Goal: Book appointment/travel/reservation

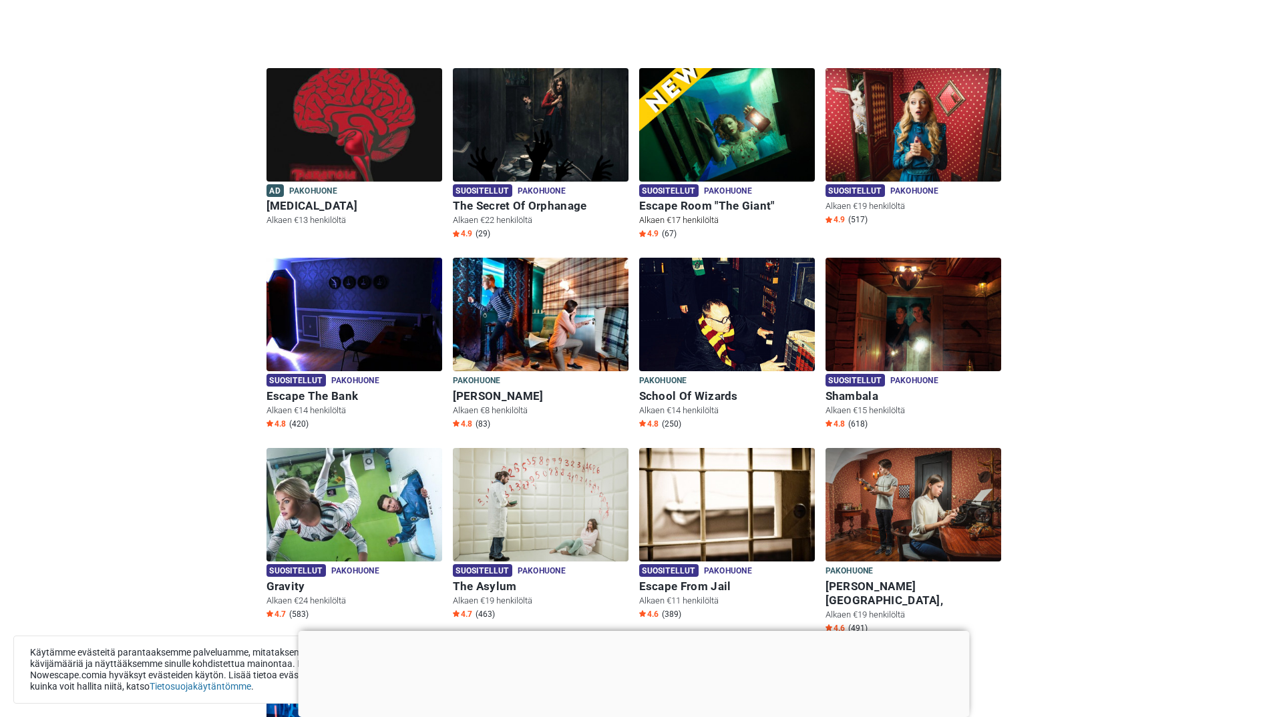
scroll to position [401, 0]
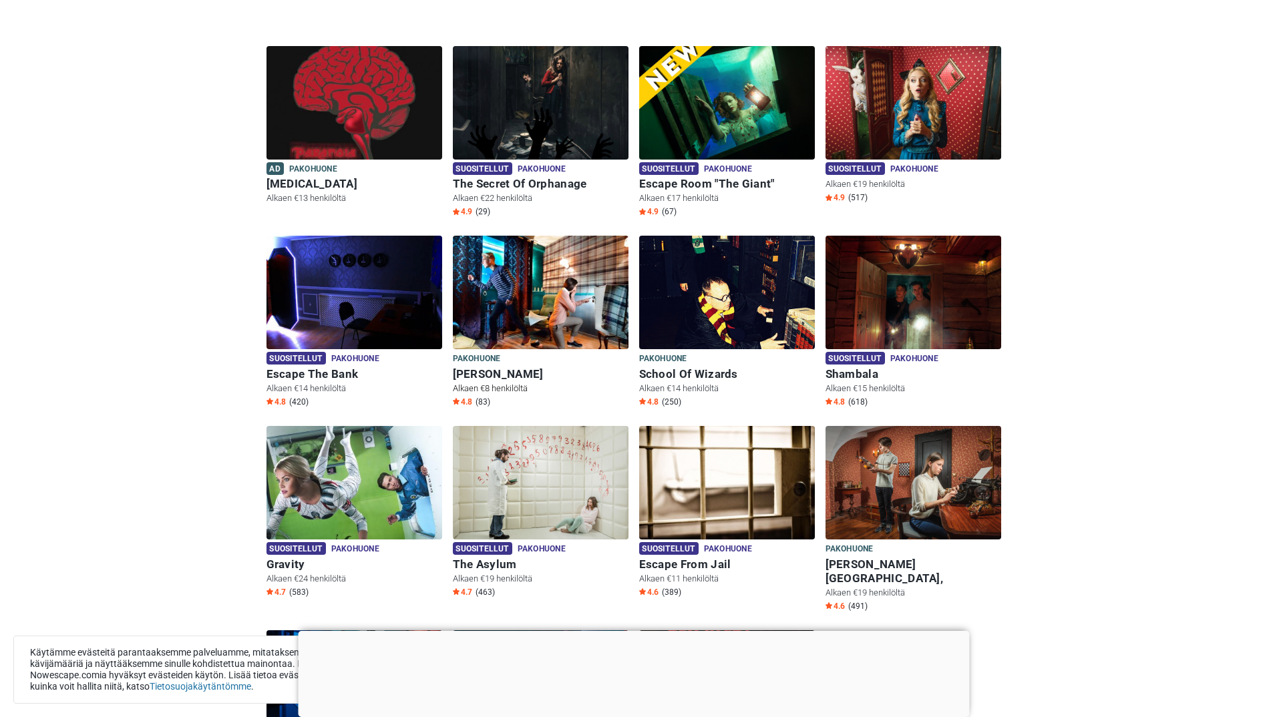
click at [618, 308] on img at bounding box center [541, 293] width 176 height 114
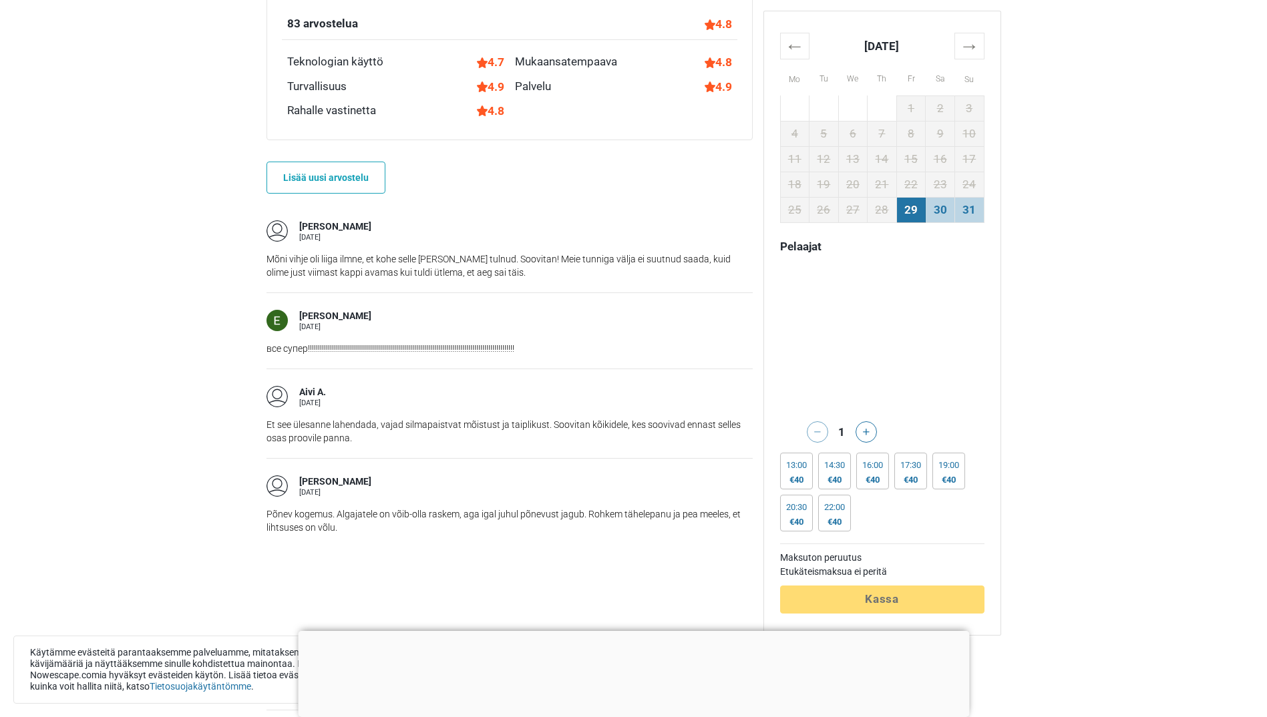
scroll to position [1068, 0]
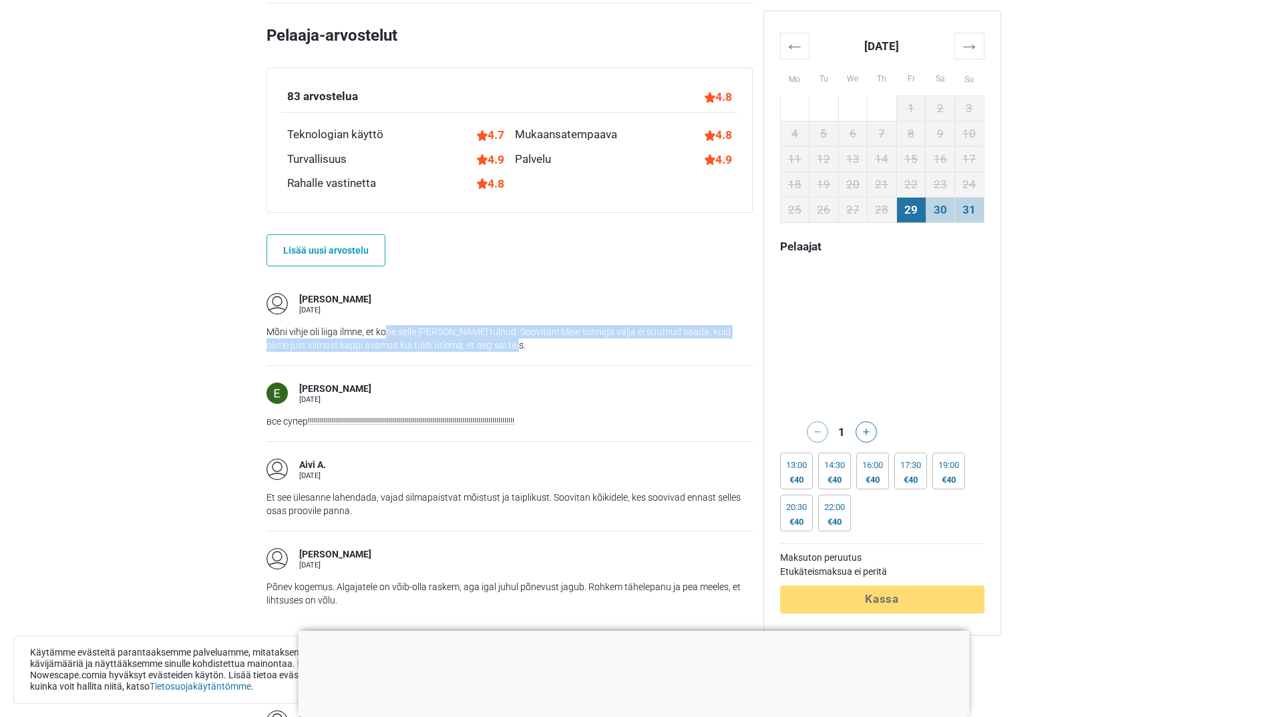
drag, startPoint x: 385, startPoint y: 327, endPoint x: 518, endPoint y: 341, distance: 133.6
click at [518, 341] on p "Mõni vihje oli liiga ilmne, et kohe selle peale oleks tulnud. Soovitan! Meie tu…" at bounding box center [509, 338] width 486 height 27
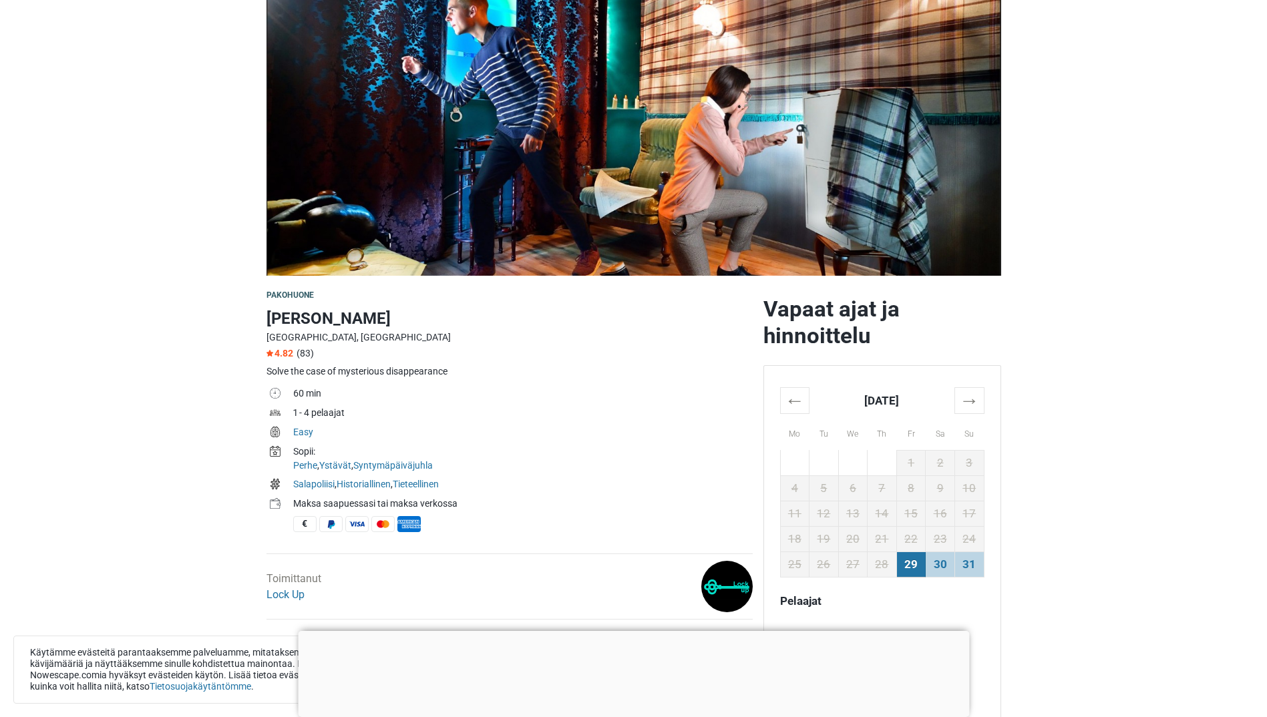
scroll to position [134, 0]
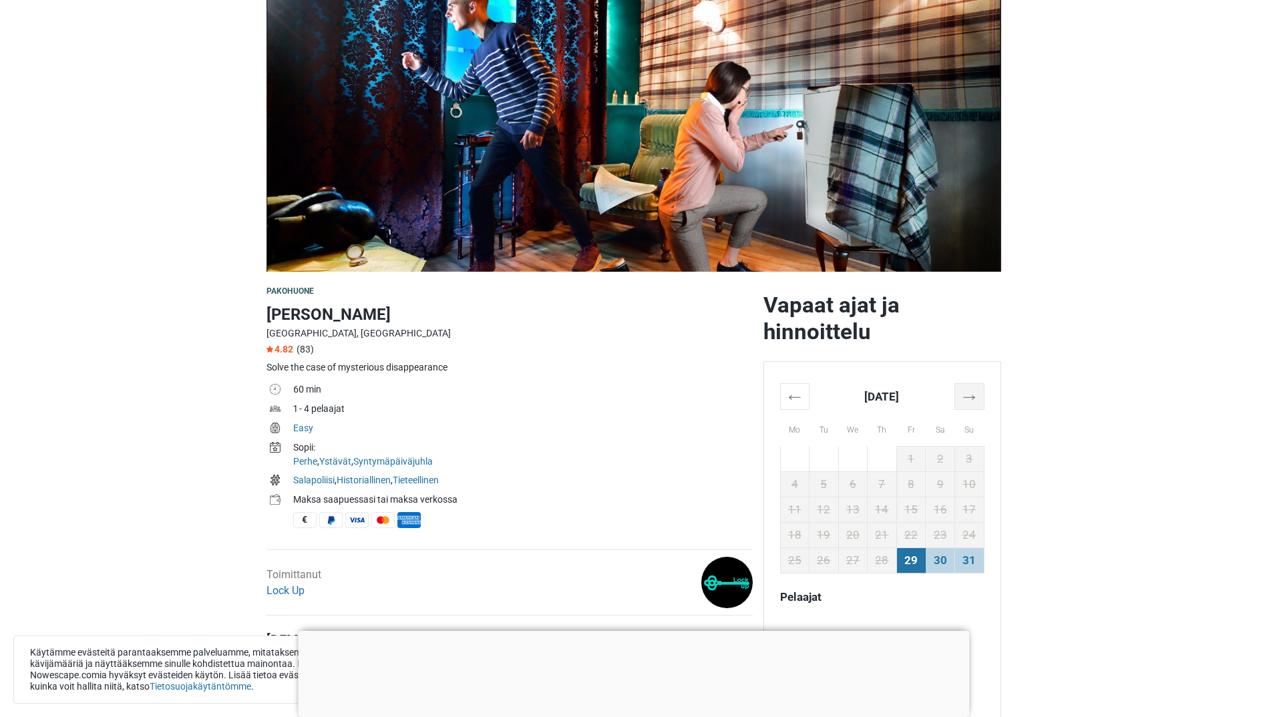
click at [968, 399] on th "→" at bounding box center [968, 396] width 29 height 26
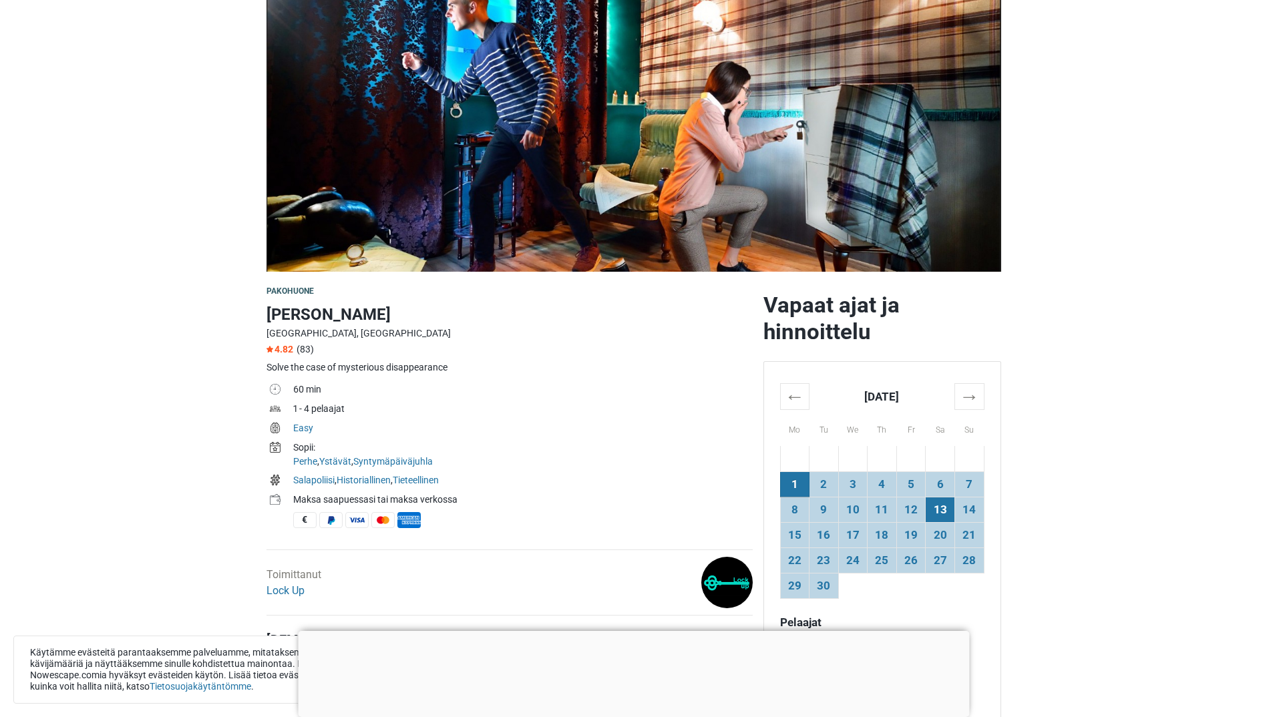
click at [940, 517] on td "13" at bounding box center [940, 509] width 29 height 25
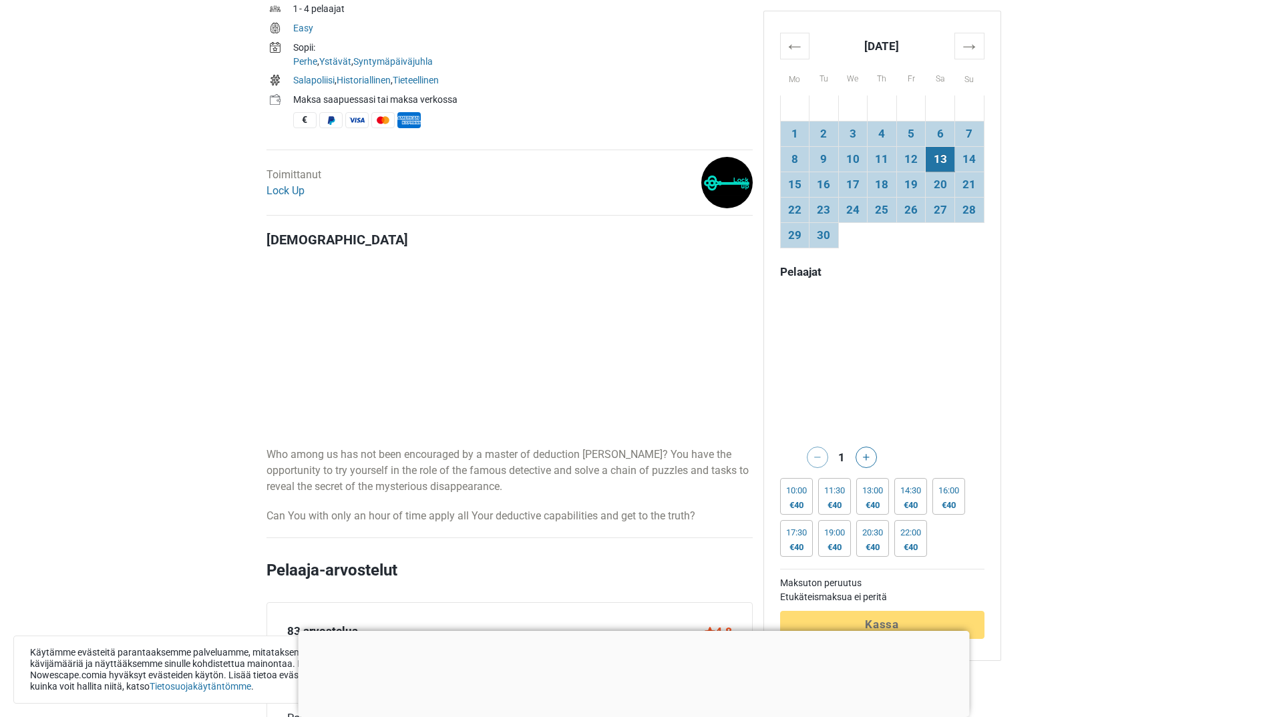
scroll to position [534, 0]
click at [957, 508] on div "€40" at bounding box center [948, 505] width 21 height 11
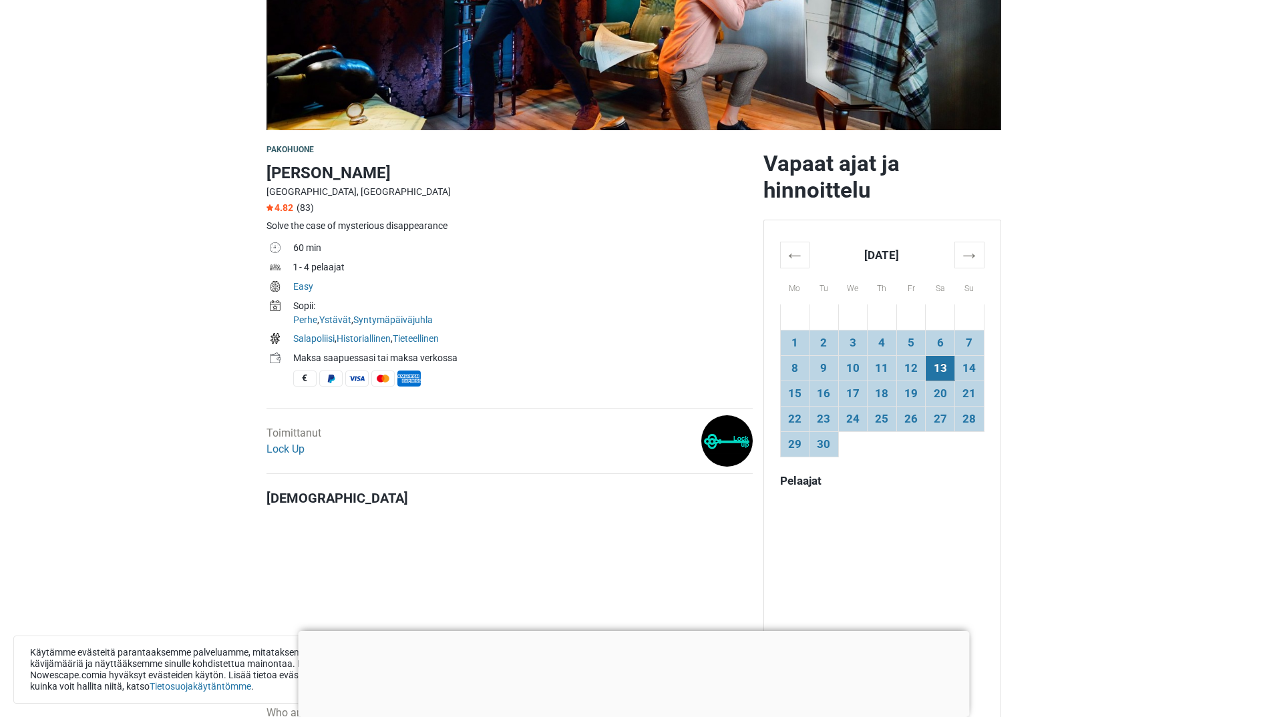
scroll to position [267, 0]
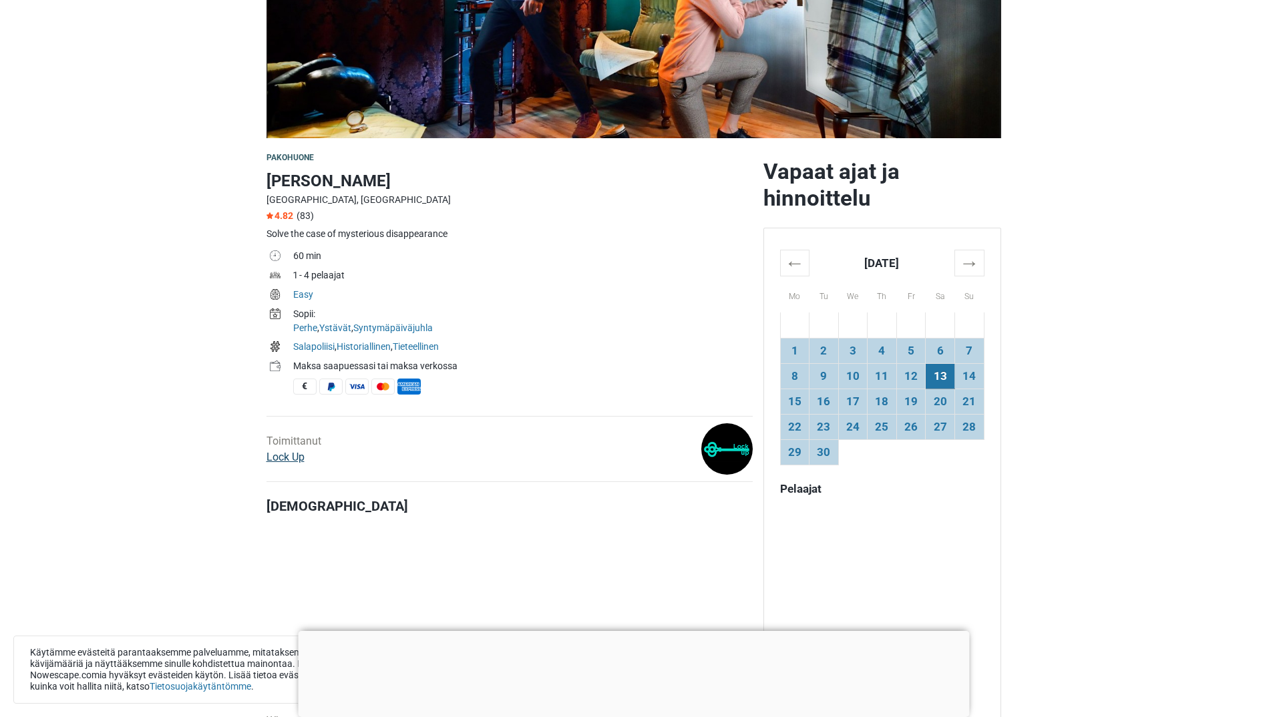
click at [272, 455] on link "Lock Up" at bounding box center [285, 457] width 38 height 13
